Goal: Find specific page/section: Find specific page/section

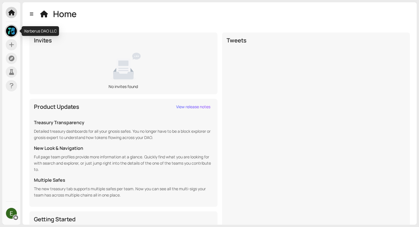
click at [14, 31] on img at bounding box center [11, 31] width 11 height 11
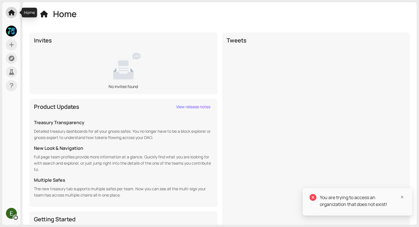
click at [14, 14] on icon at bounding box center [11, 13] width 7 height 6
click at [12, 19] on div at bounding box center [11, 101] width 18 height 199
click at [12, 16] on span at bounding box center [11, 12] width 11 height 11
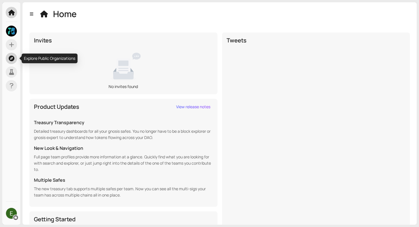
click at [11, 56] on icon at bounding box center [12, 59] width 6 height 6
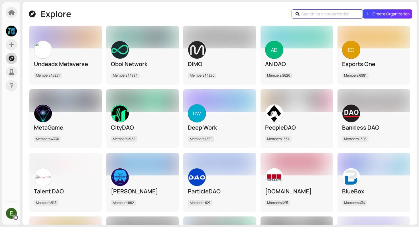
click at [320, 13] on input "text" at bounding box center [328, 14] width 54 height 6
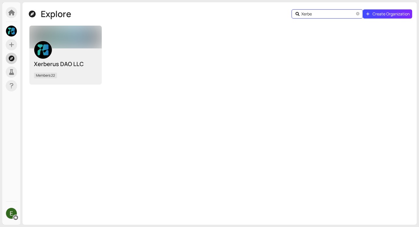
type input "Xerbe"
click at [81, 63] on div "Xerberus DAO LLC" at bounding box center [65, 64] width 63 height 8
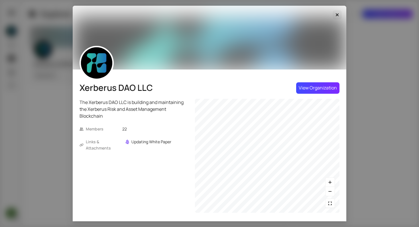
click at [336, 17] on icon "Close" at bounding box center [337, 15] width 6 height 5
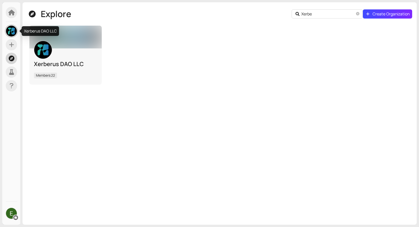
click at [15, 30] on img at bounding box center [11, 31] width 11 height 11
